Goal: Find specific page/section: Find specific page/section

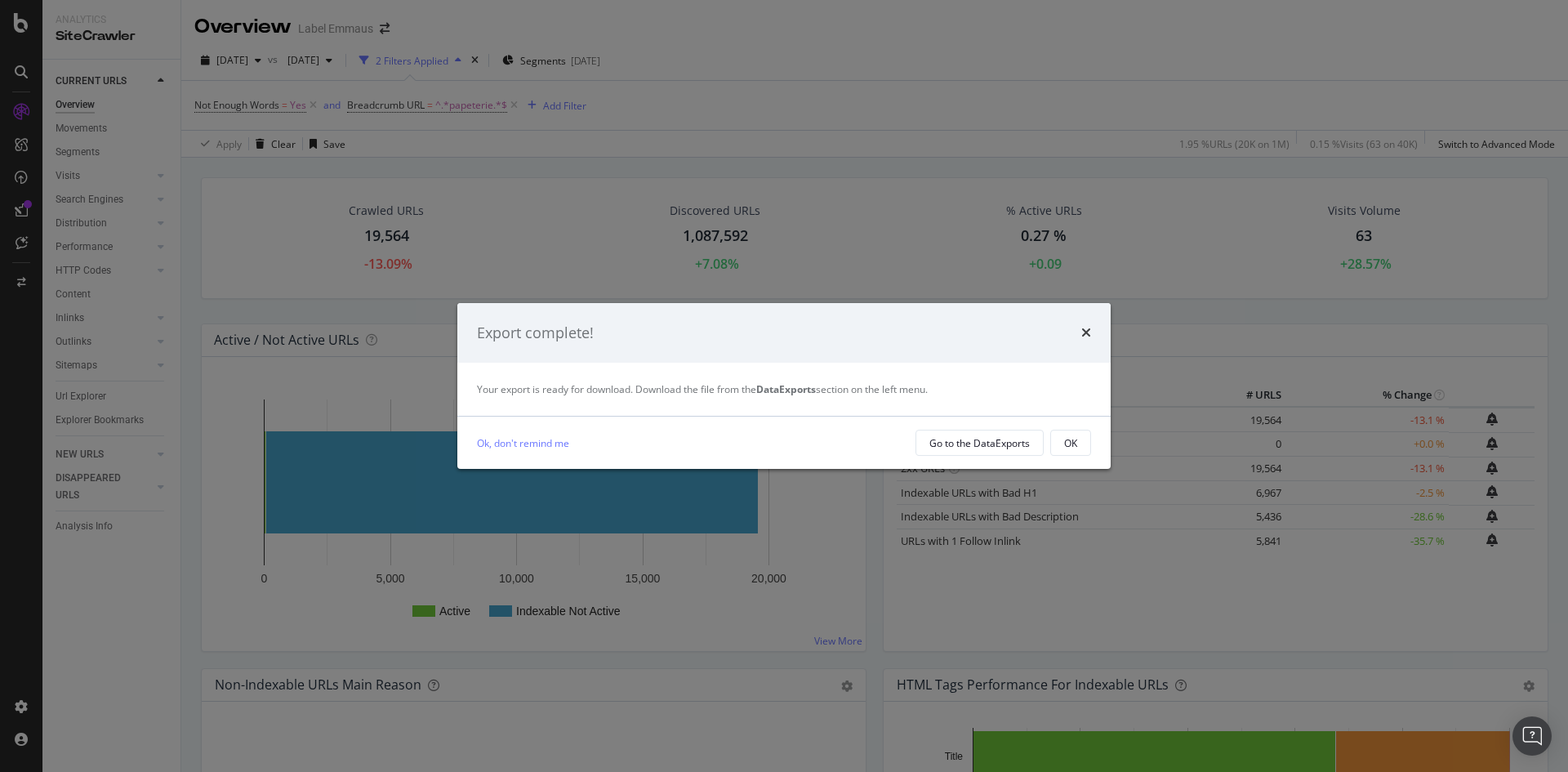
scroll to position [980, 0]
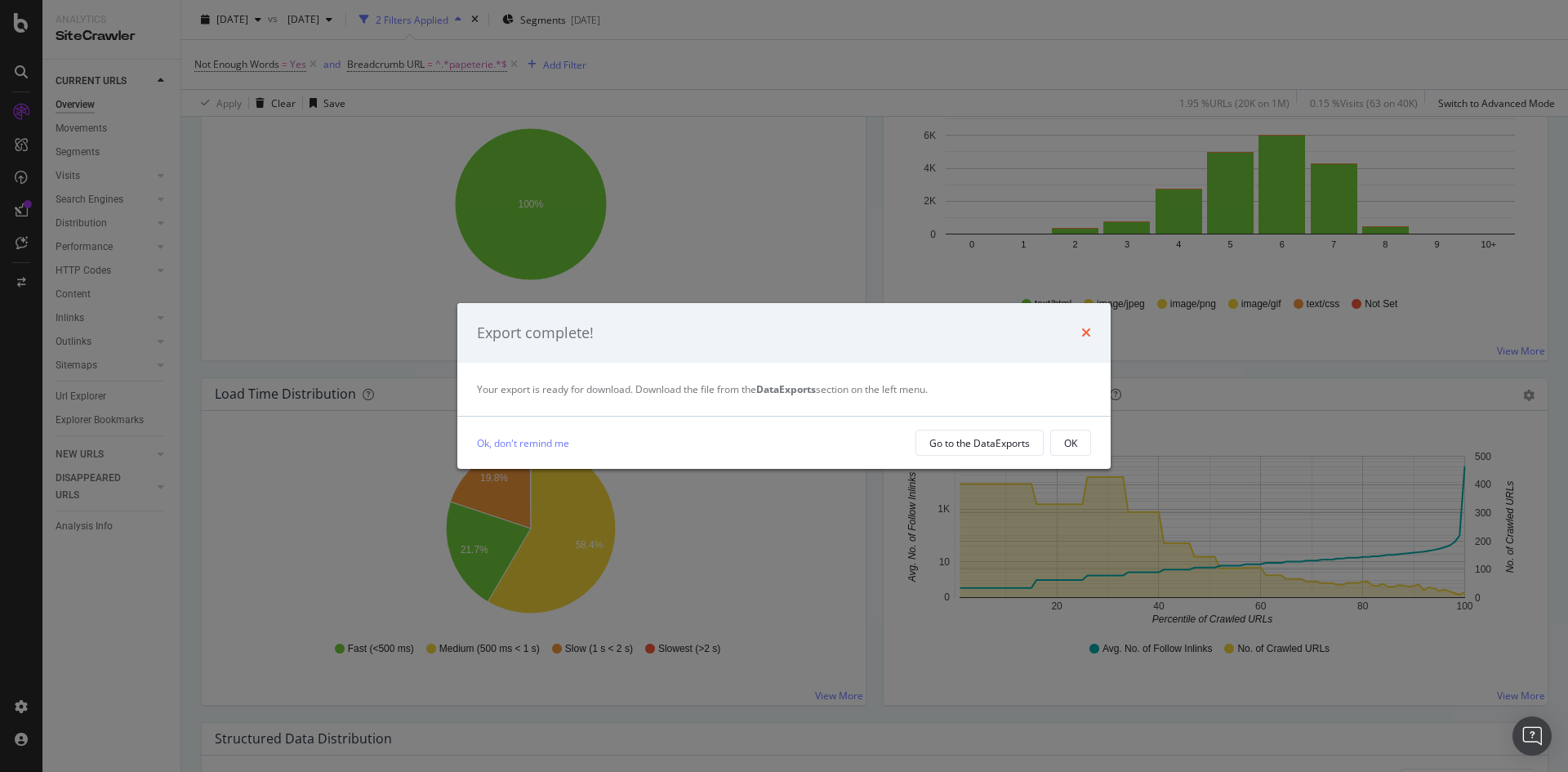
click at [1087, 337] on icon "times" at bounding box center [1086, 333] width 9 height 13
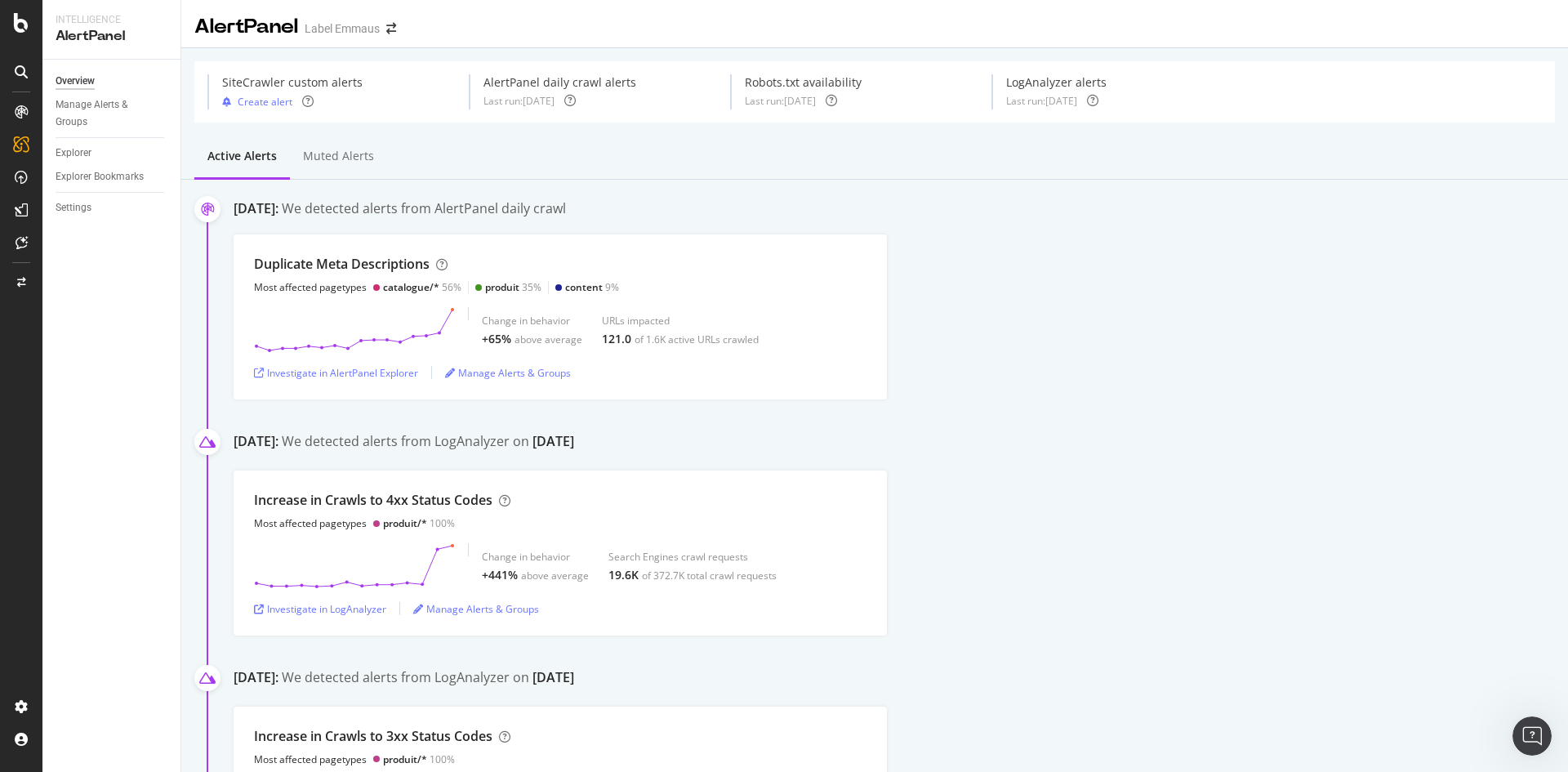
click at [18, 73] on icon at bounding box center [22, 72] width 13 height 13
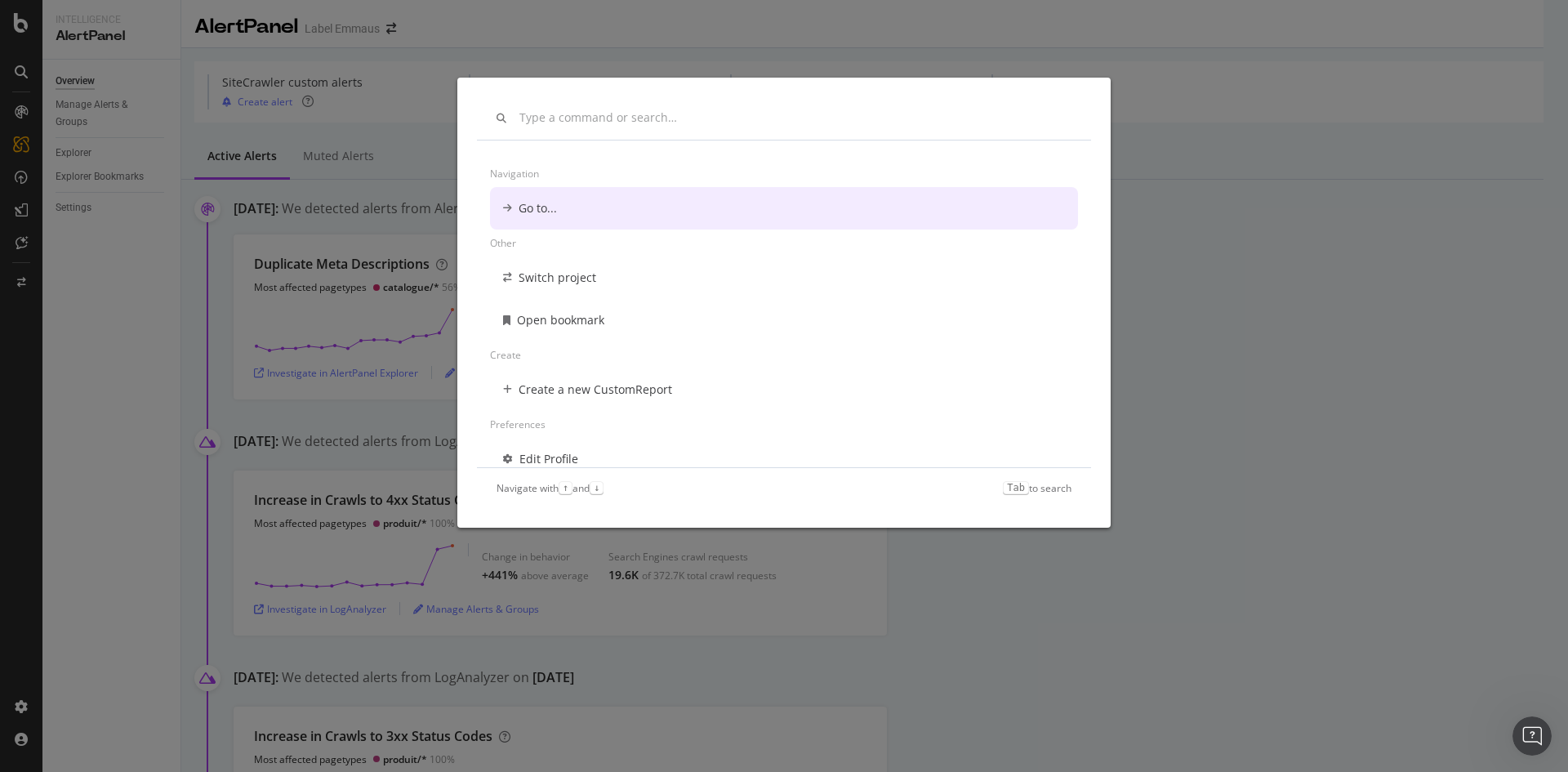
click at [109, 263] on div "Navigation Go to... Other Switch project Open bookmark Create Create a new Cust…" at bounding box center [784, 386] width 1568 height 772
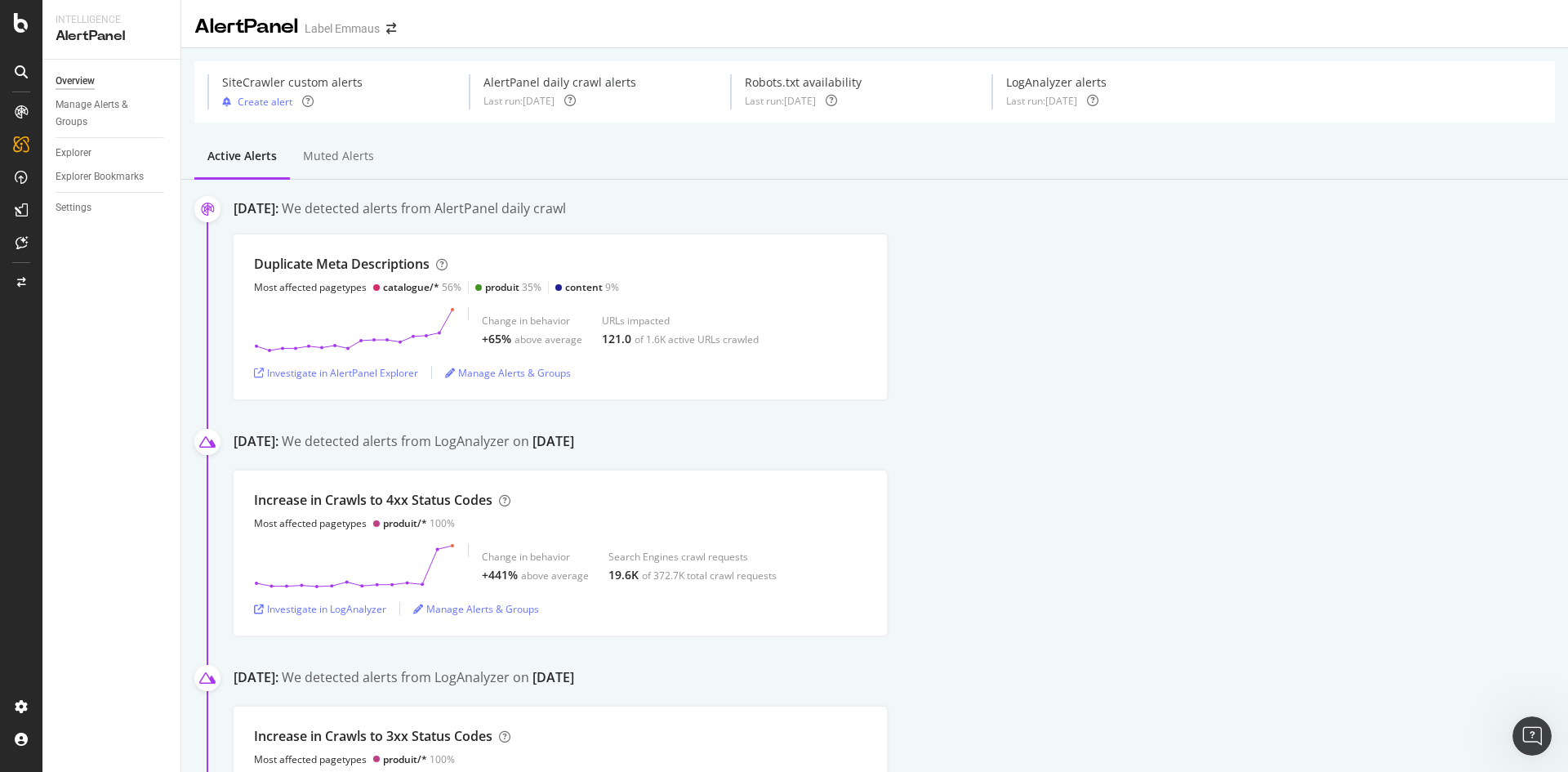
click at [72, 82] on div "Overview" at bounding box center [75, 81] width 39 height 17
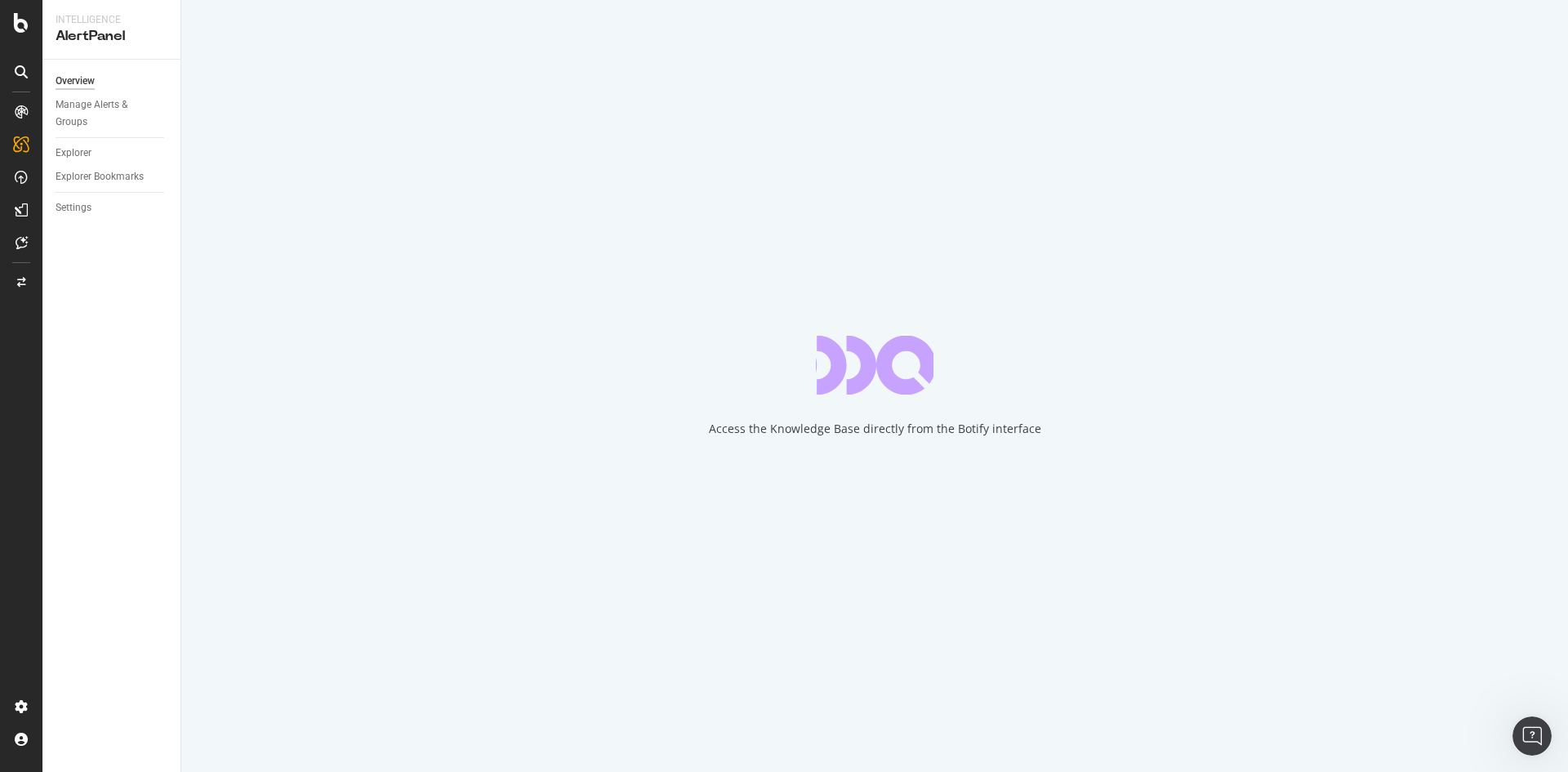
click at [15, 108] on div at bounding box center [22, 112] width 26 height 26
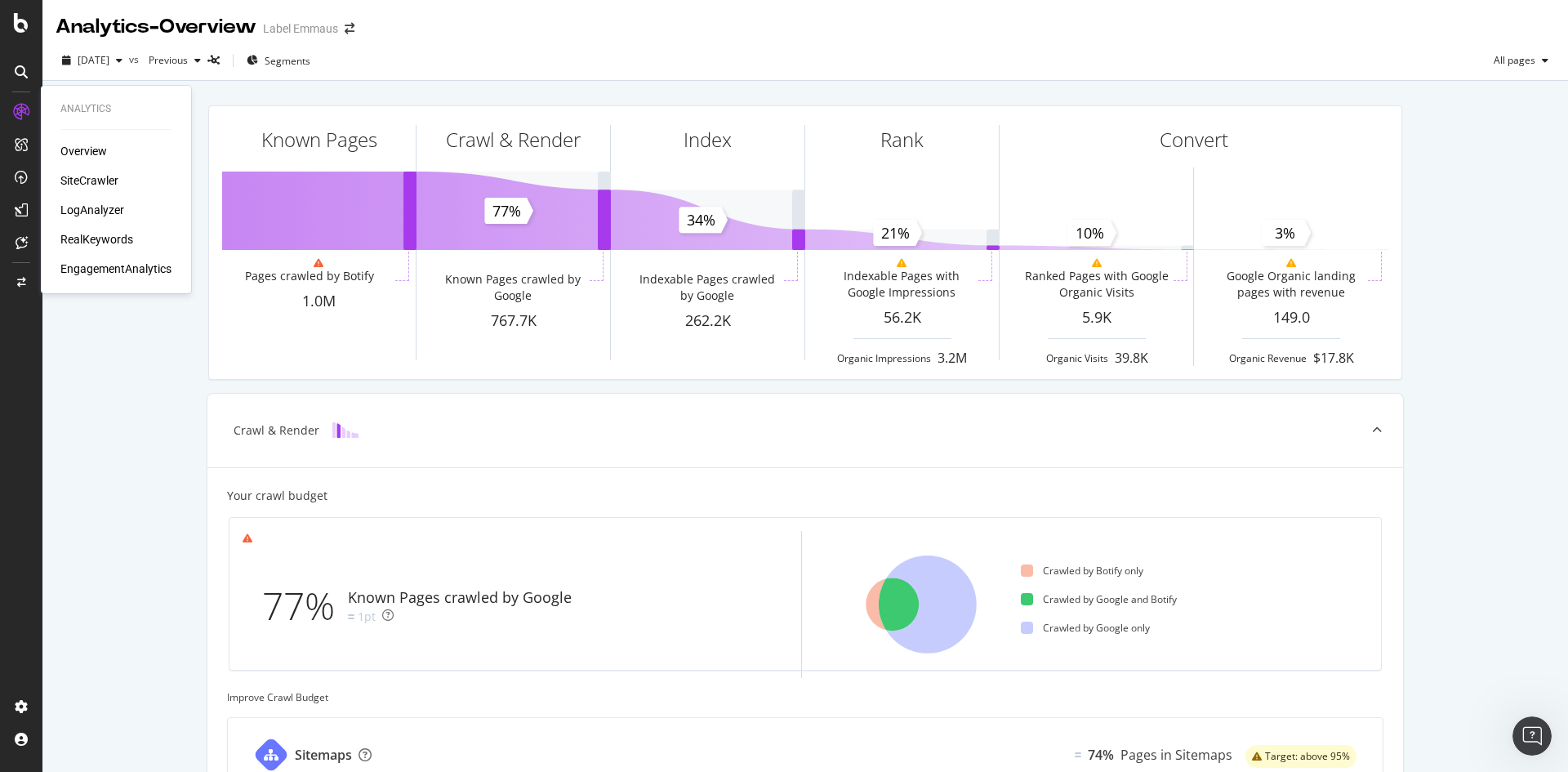
click at [103, 186] on div "SiteCrawler" at bounding box center [89, 180] width 58 height 16
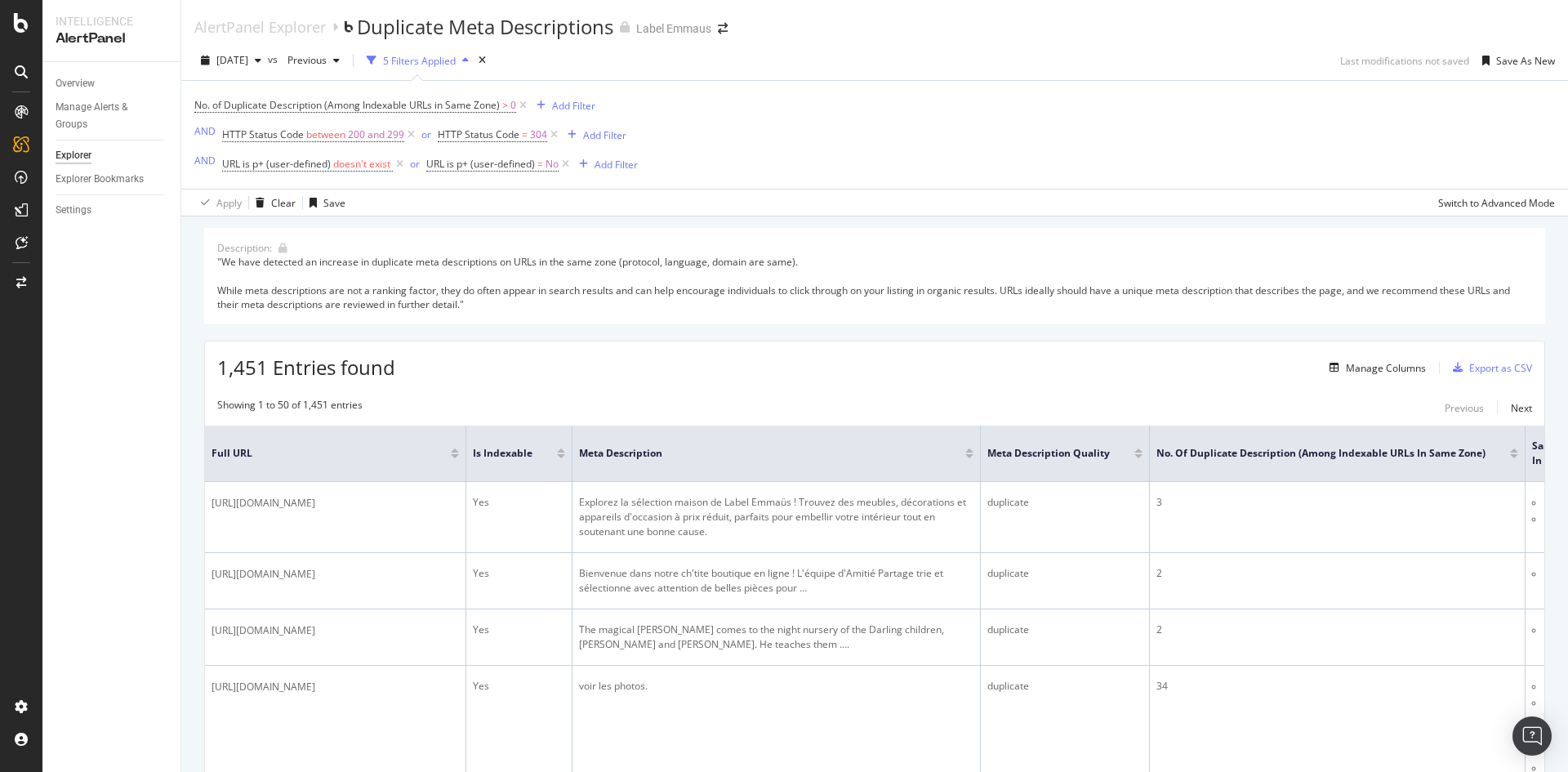
scroll to position [6127, 0]
